Goal: Task Accomplishment & Management: Use online tool/utility

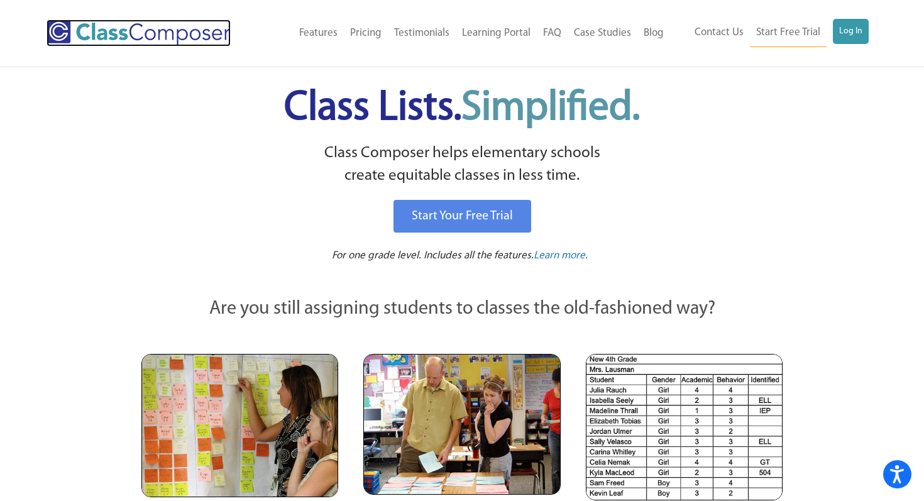
click at [128, 28] on img at bounding box center [139, 32] width 184 height 27
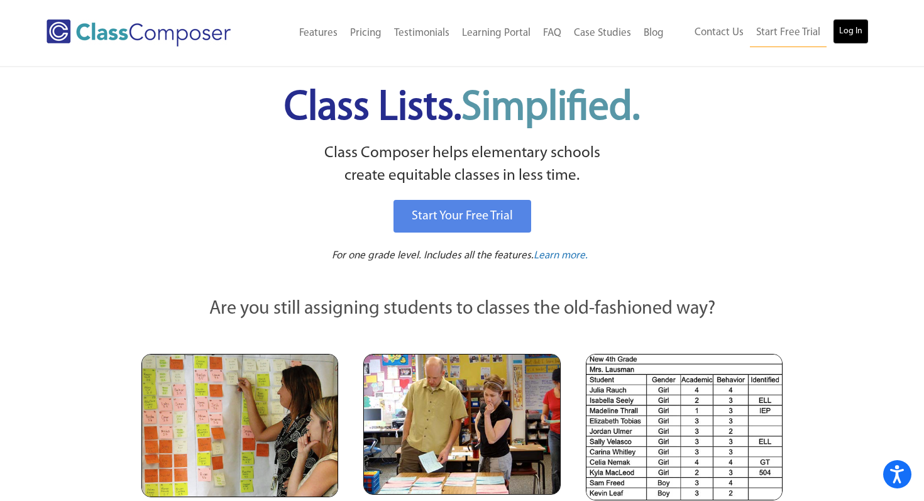
click at [843, 25] on link "Log In" at bounding box center [851, 31] width 36 height 25
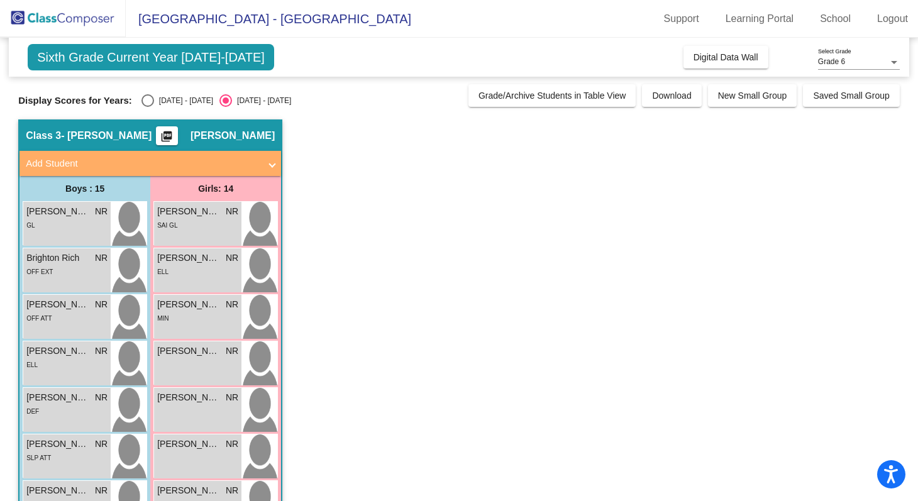
click at [221, 58] on span "Sixth Grade Current Year 2025-2026" at bounding box center [151, 57] width 246 height 26
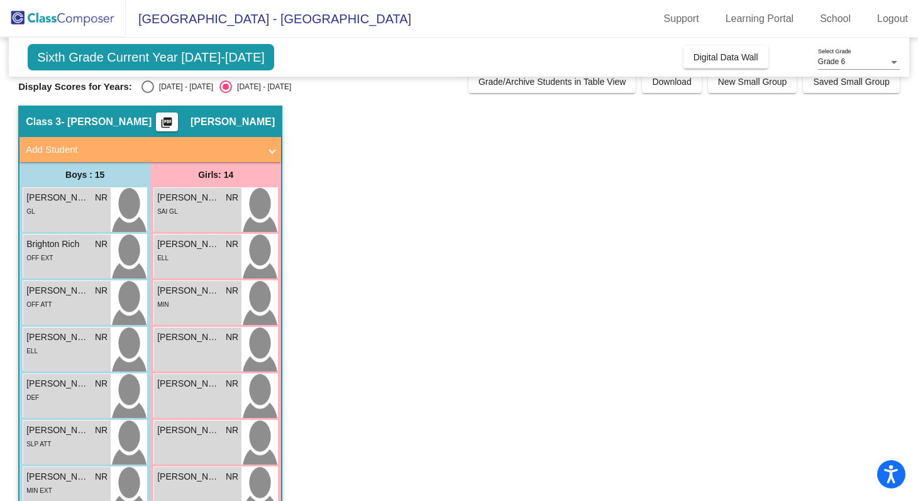
scroll to position [13, 0]
click at [174, 119] on mat-icon "picture_as_pdf" at bounding box center [166, 126] width 15 height 18
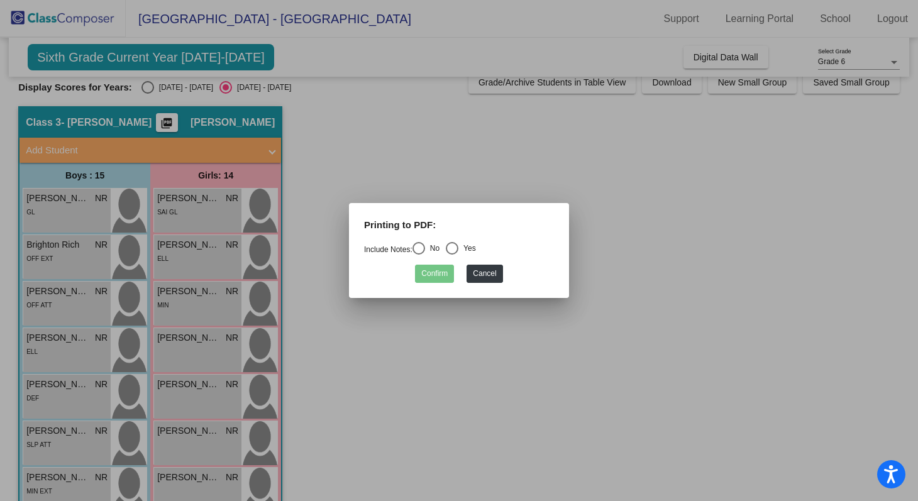
click at [439, 314] on div at bounding box center [459, 250] width 918 height 501
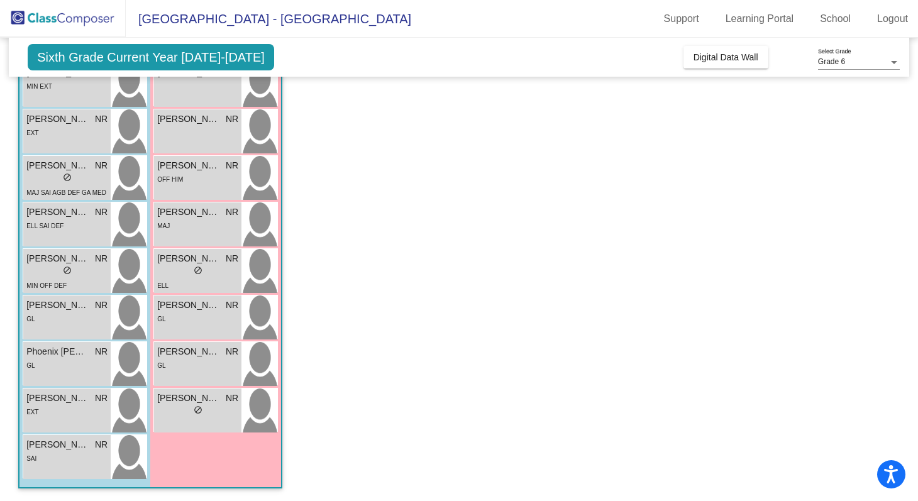
scroll to position [0, 0]
click at [196, 453] on div "Girls: 14 Addison Flowers NR lock do_not_disturb_alt SAI GL Alexandra Castaneda…" at bounding box center [215, 122] width 131 height 729
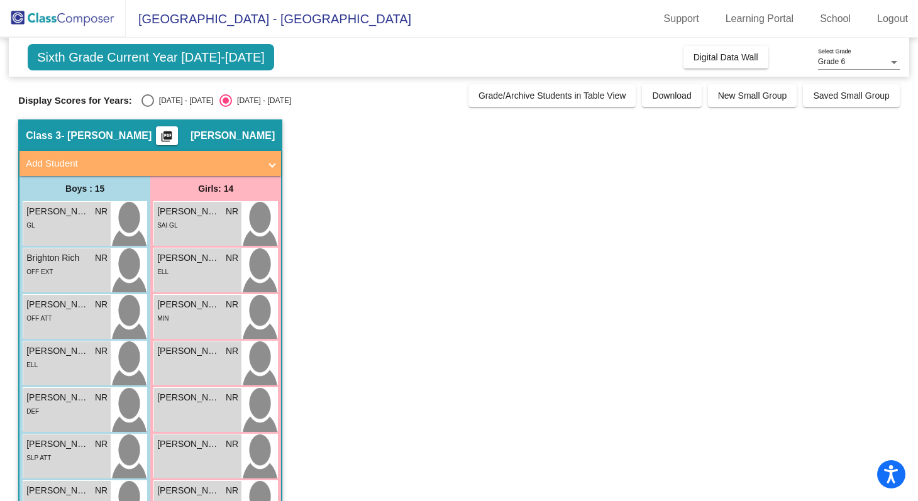
click at [69, 21] on img at bounding box center [63, 18] width 126 height 37
click at [672, 23] on link "Support" at bounding box center [681, 19] width 55 height 20
click at [769, 18] on link "Learning Portal" at bounding box center [760, 19] width 89 height 20
click at [812, 19] on link "School" at bounding box center [835, 19] width 51 height 20
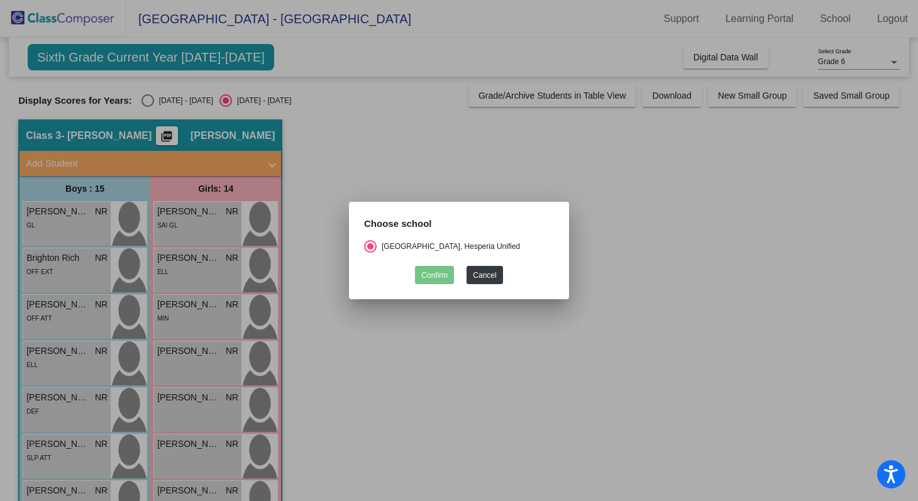
click at [616, 303] on div at bounding box center [459, 250] width 918 height 501
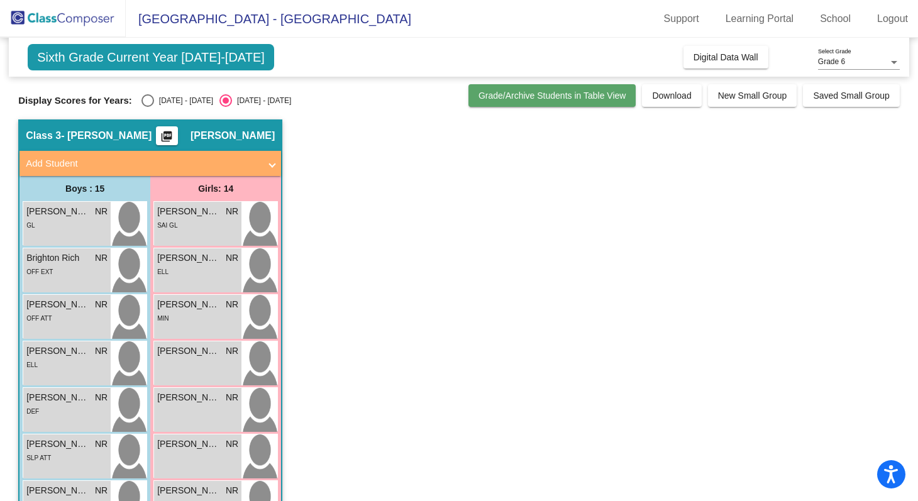
click at [502, 101] on button "Grade/Archive Students in Table View" at bounding box center [552, 95] width 168 height 23
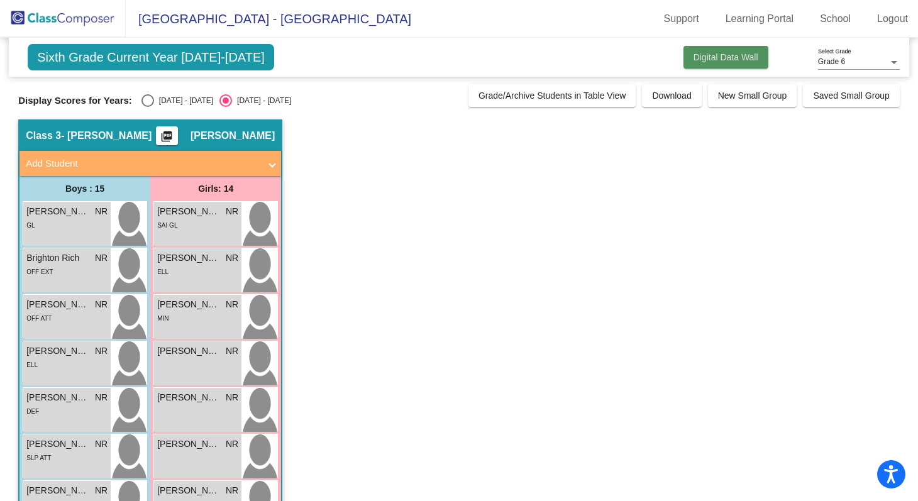
click at [713, 59] on span "Digital Data Wall" at bounding box center [726, 57] width 65 height 10
